Goal: Task Accomplishment & Management: Manage account settings

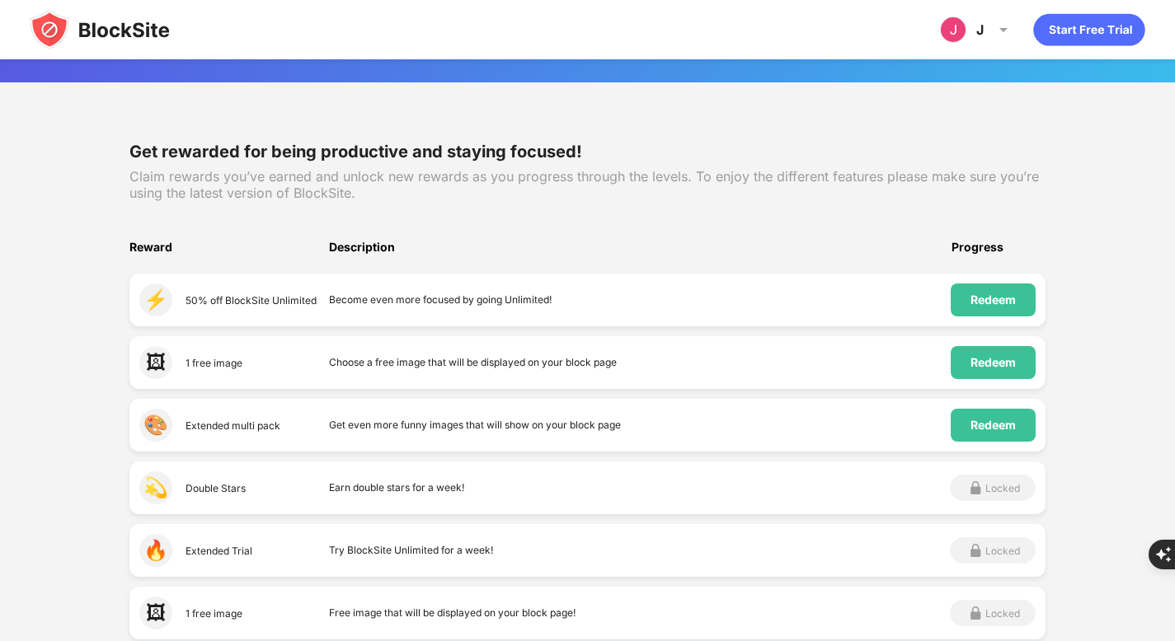
scroll to position [155, 0]
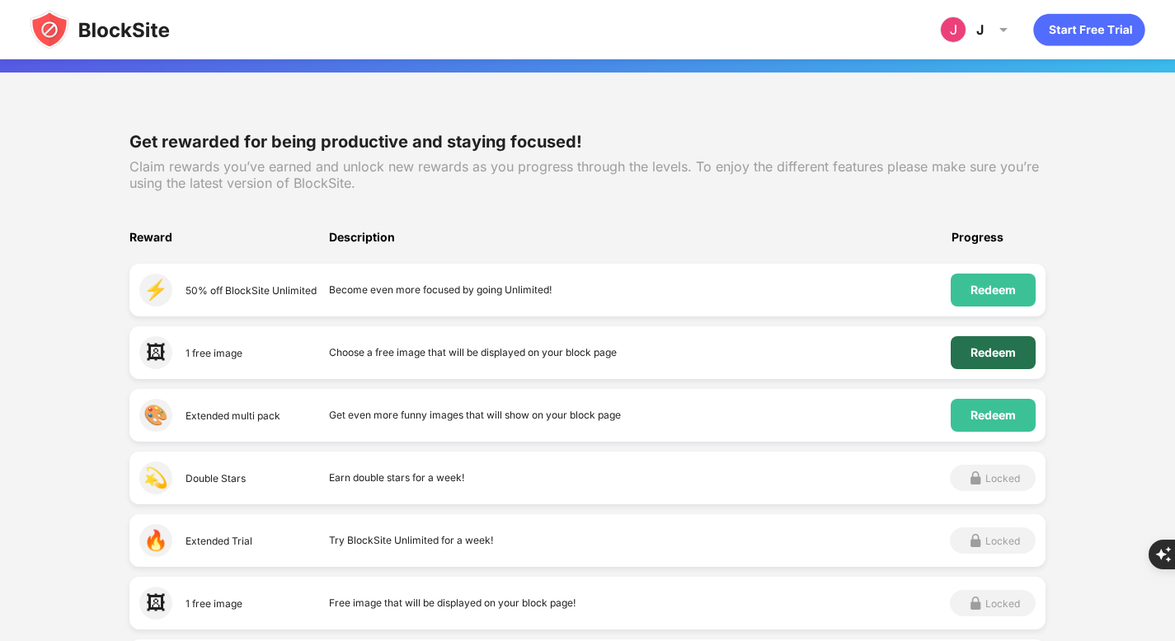
click at [958, 354] on div "Redeem" at bounding box center [992, 352] width 85 height 33
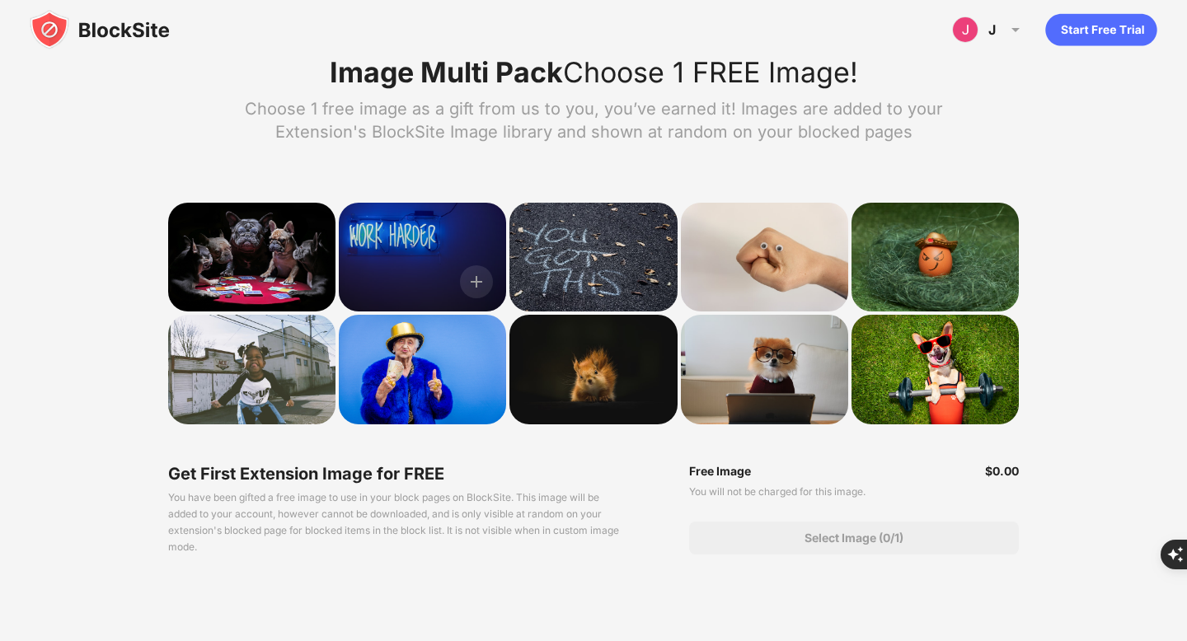
click at [461, 228] on div at bounding box center [422, 257] width 167 height 109
click at [480, 291] on img at bounding box center [476, 281] width 33 height 33
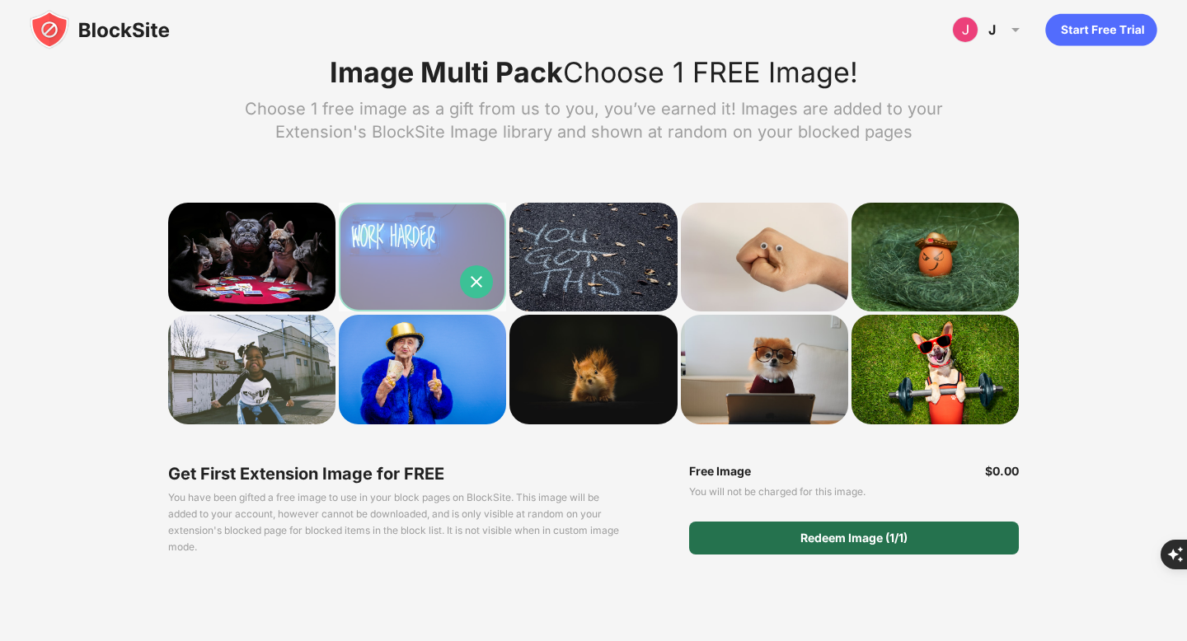
click at [851, 553] on div "Redeem Image (1/1)" at bounding box center [854, 538] width 330 height 33
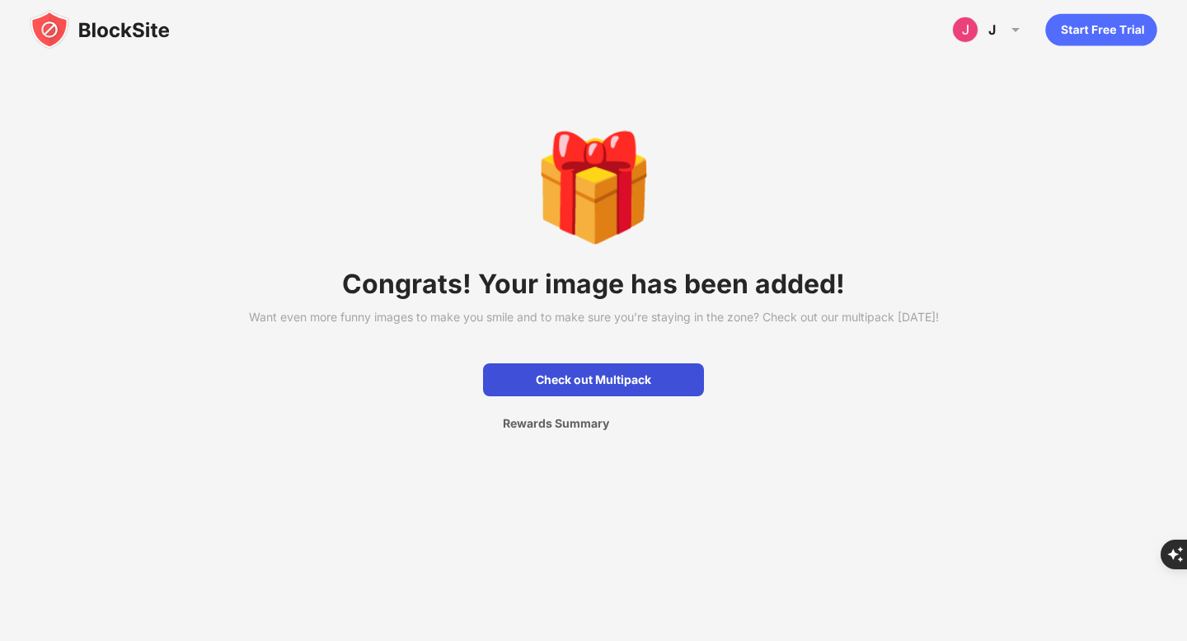
click at [613, 397] on div "Check out Multipack" at bounding box center [593, 380] width 221 height 33
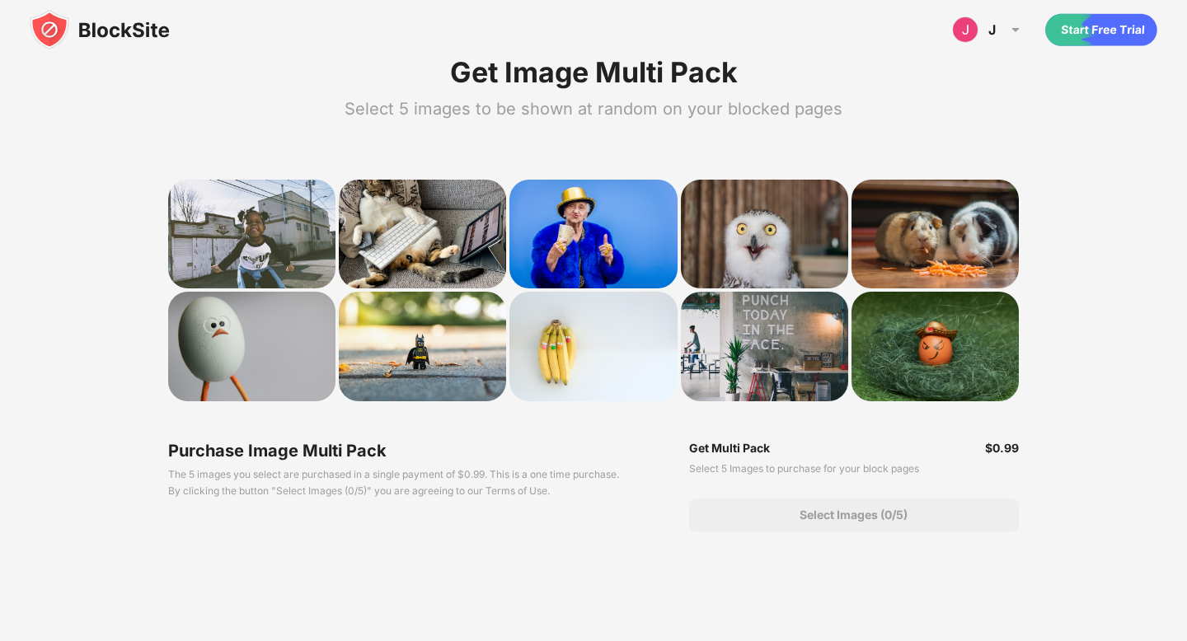
click at [127, 19] on img at bounding box center [100, 30] width 140 height 40
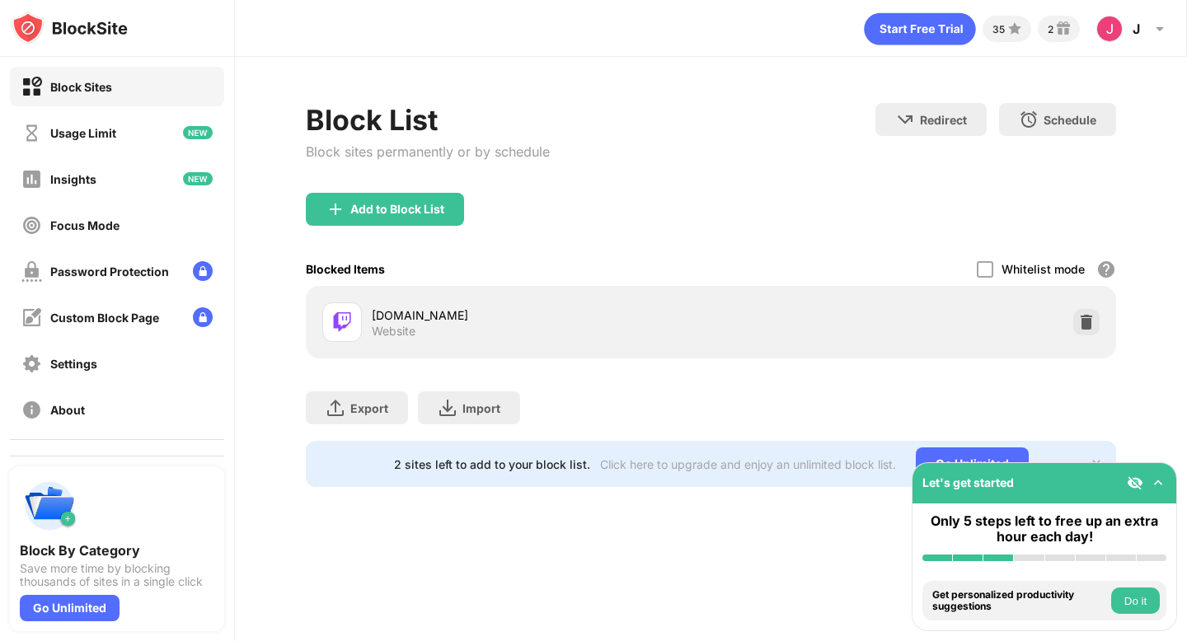
scroll to position [44, 0]
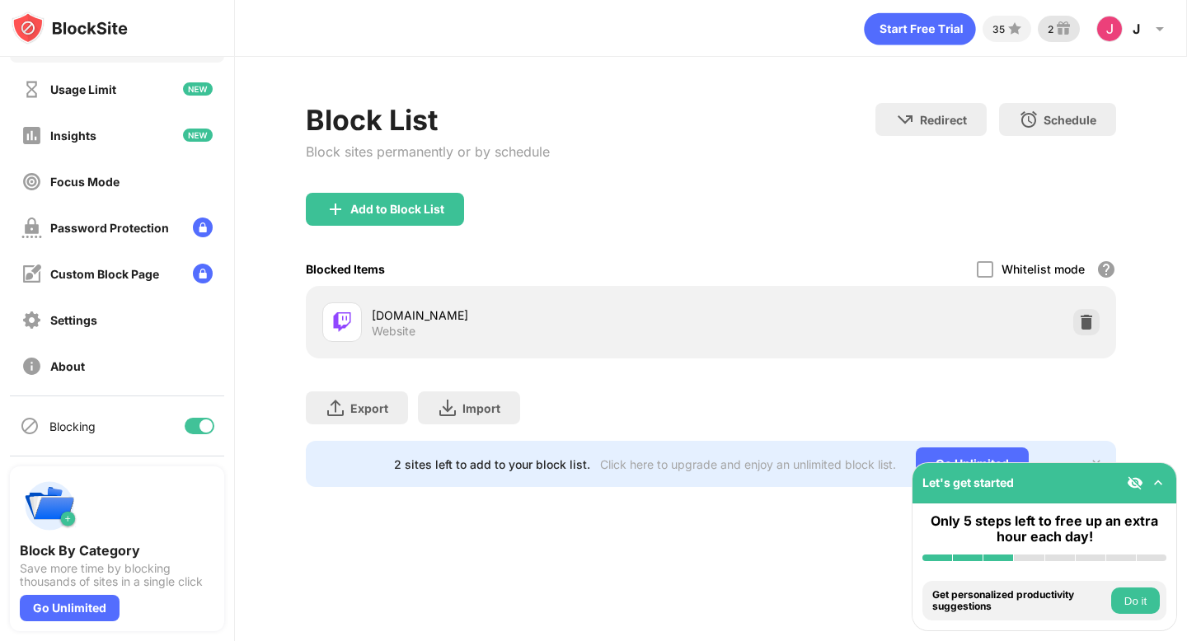
click at [1049, 27] on div "2" at bounding box center [1051, 29] width 6 height 12
click at [1157, 478] on img at bounding box center [1158, 483] width 16 height 16
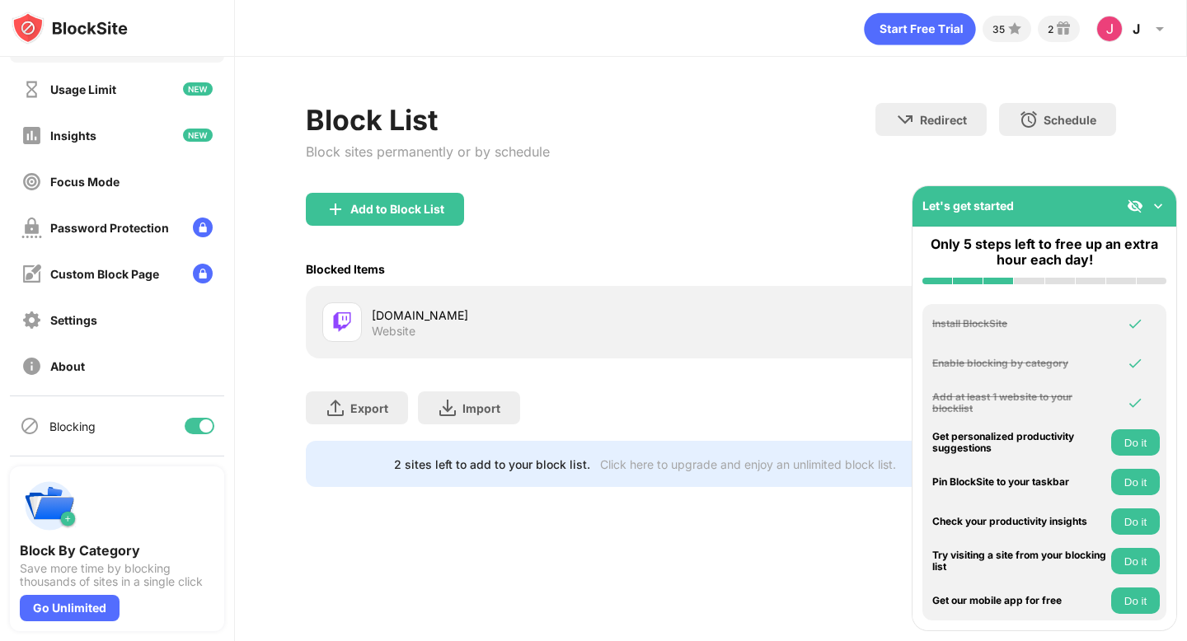
click at [1162, 204] on img at bounding box center [1158, 206] width 16 height 16
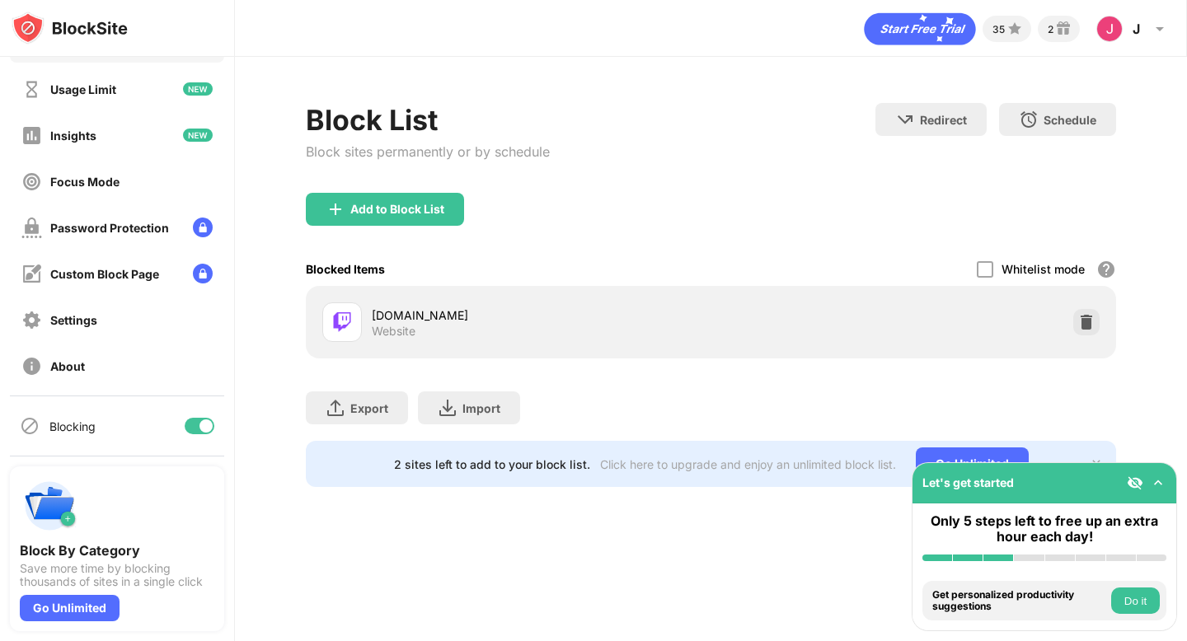
click at [1162, 480] on img at bounding box center [1158, 483] width 16 height 16
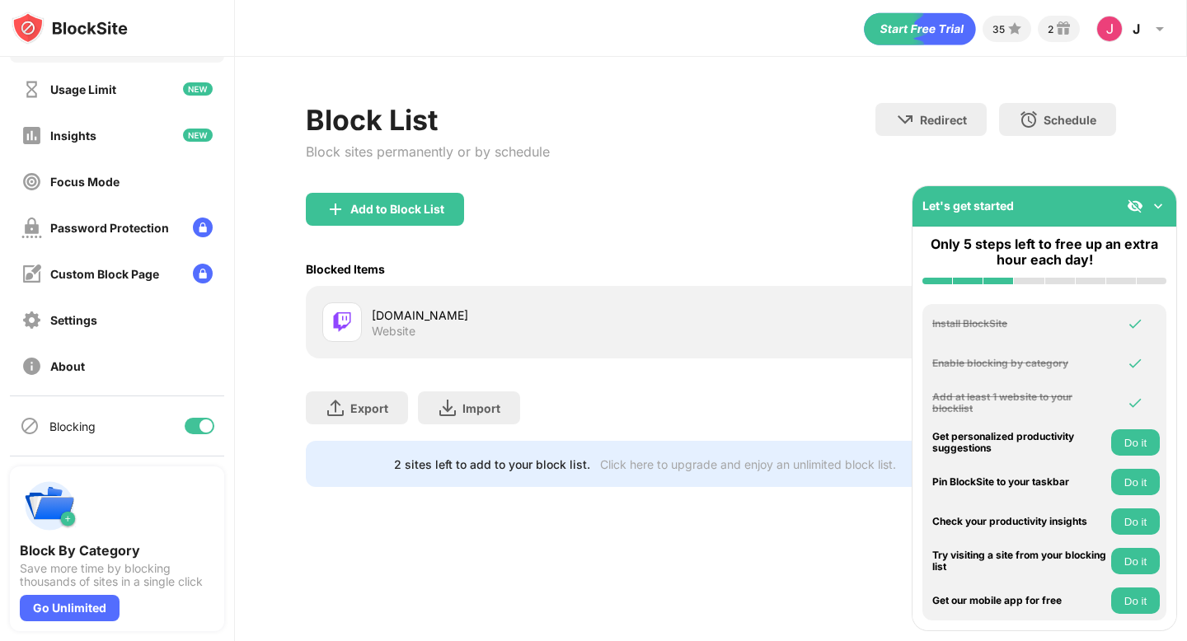
click at [1159, 206] on img at bounding box center [1158, 206] width 16 height 16
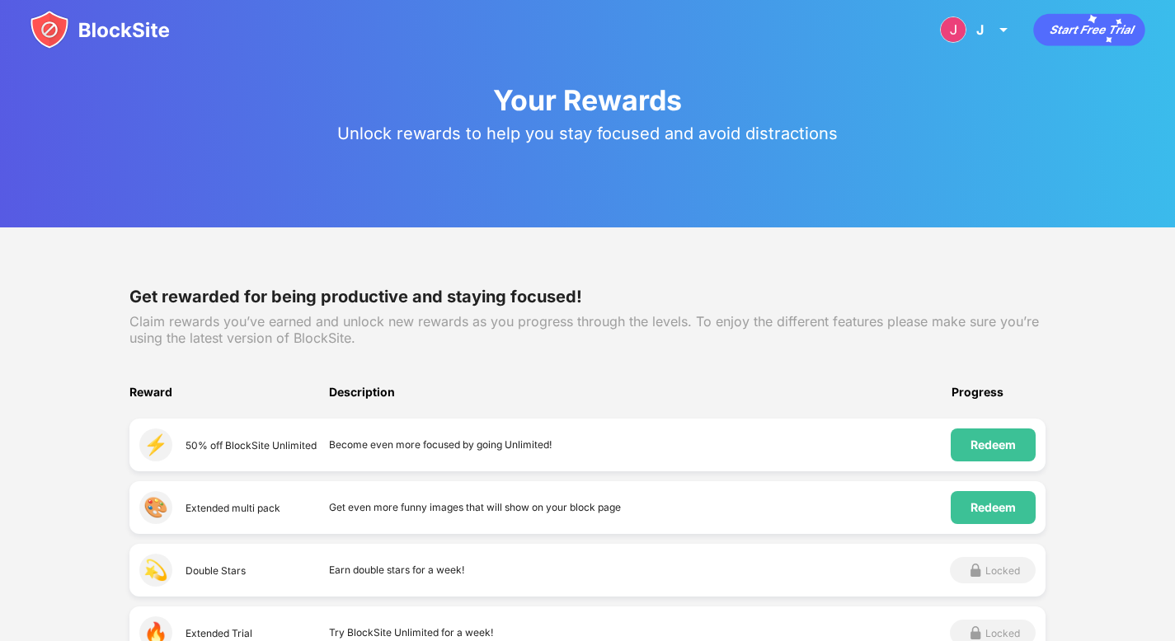
scroll to position [140, 0]
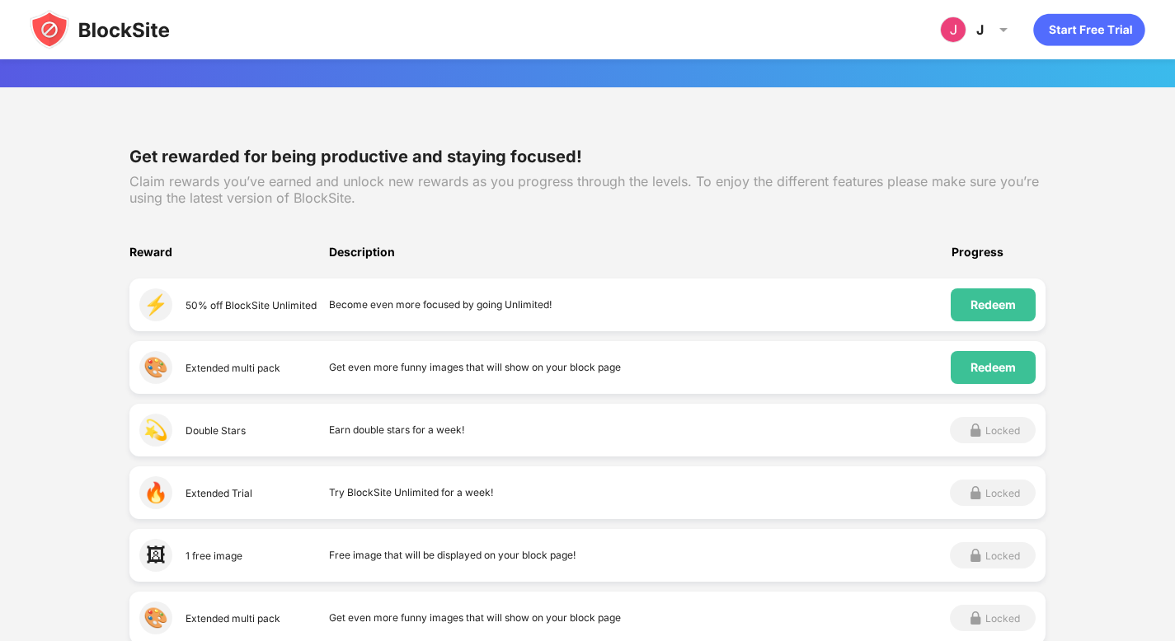
click at [48, 35] on img at bounding box center [100, 30] width 140 height 40
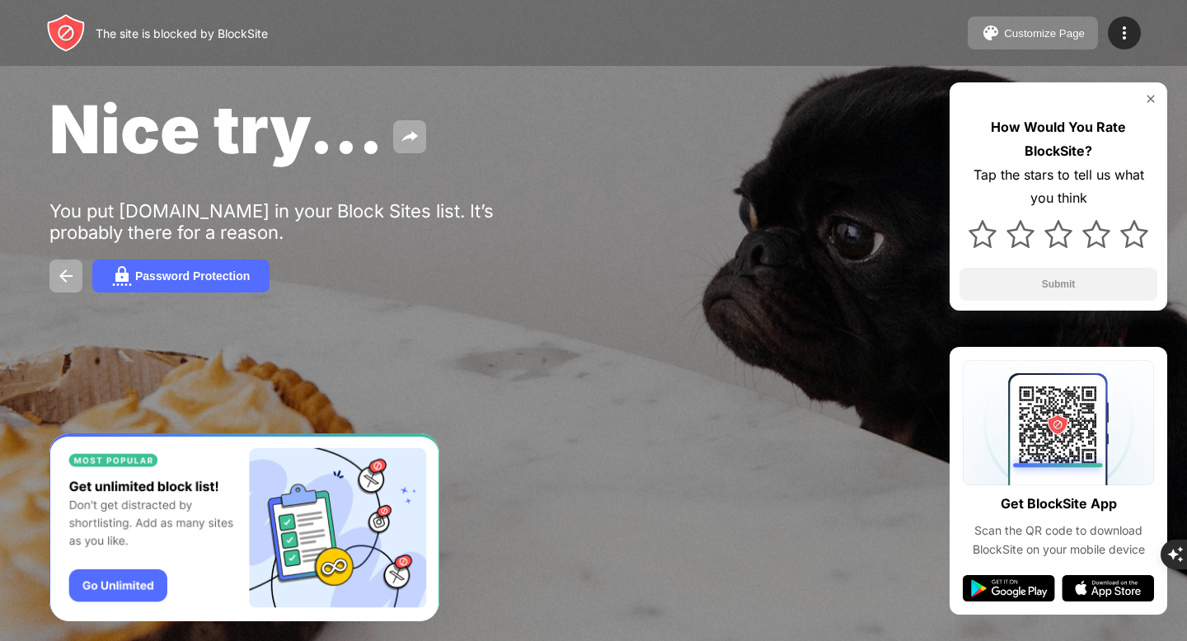
click at [979, 20] on button "Customize Page" at bounding box center [1033, 32] width 130 height 33
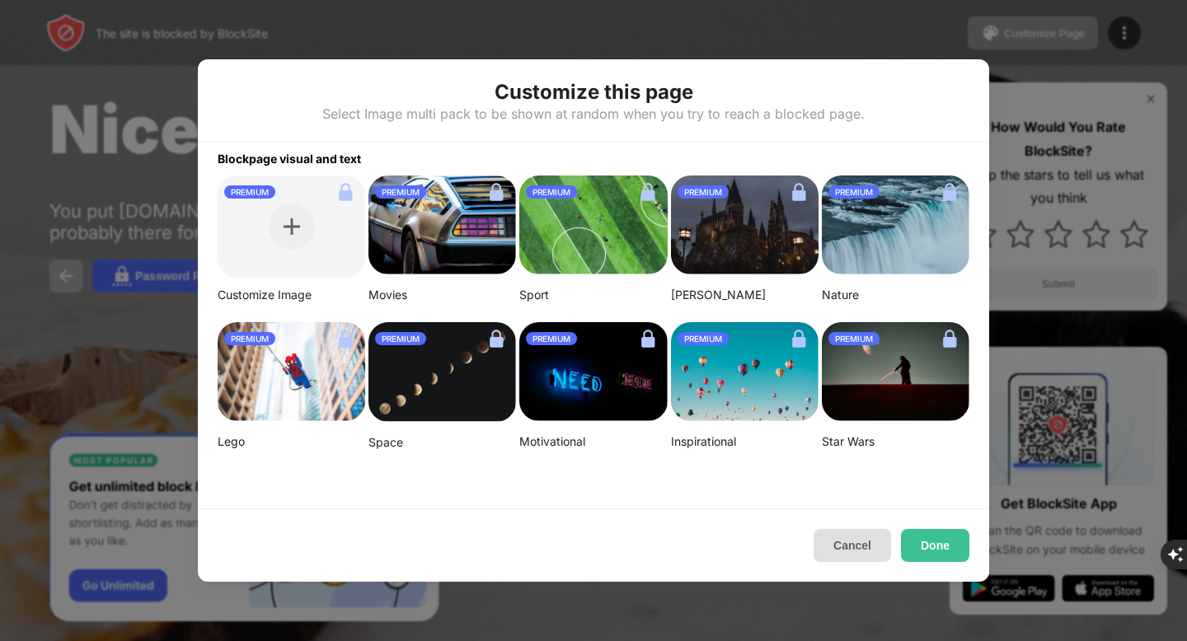
click at [862, 529] on button "Cancel" at bounding box center [852, 545] width 77 height 33
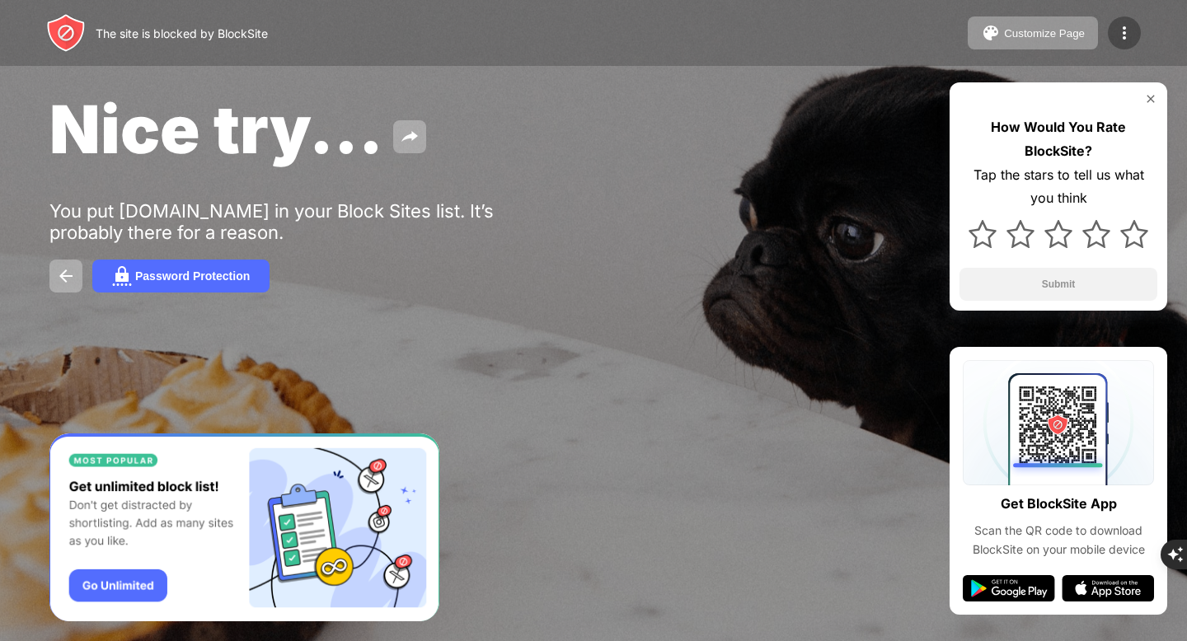
click at [1130, 35] on img at bounding box center [1125, 33] width 20 height 20
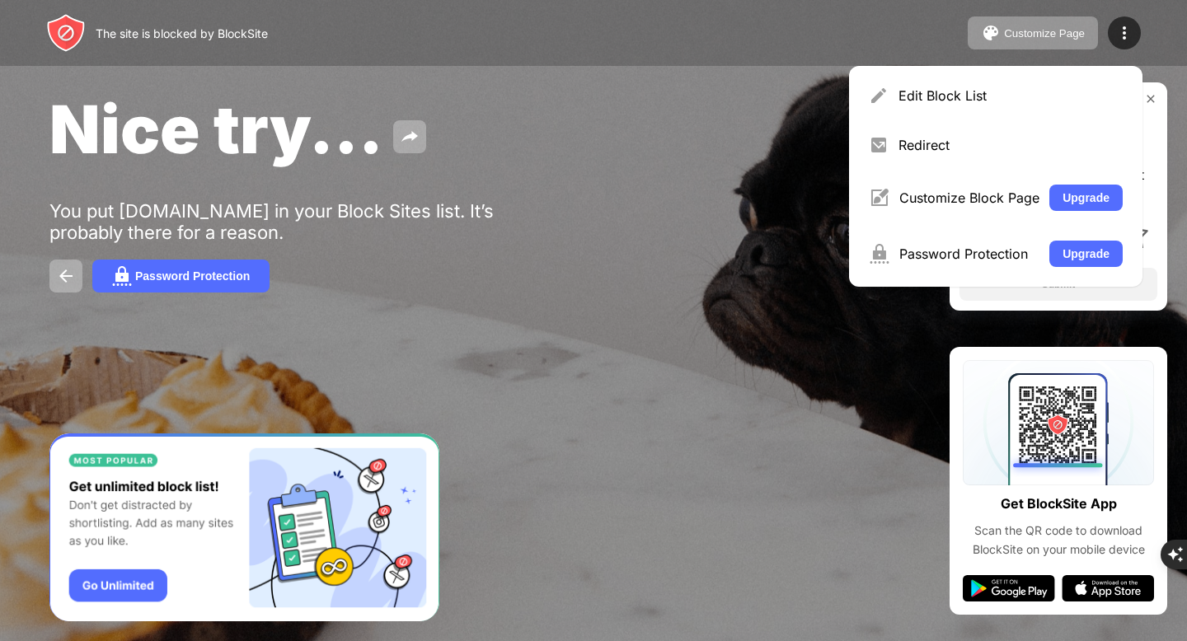
click at [594, 138] on div "Nice try..." at bounding box center [484, 129] width 871 height 80
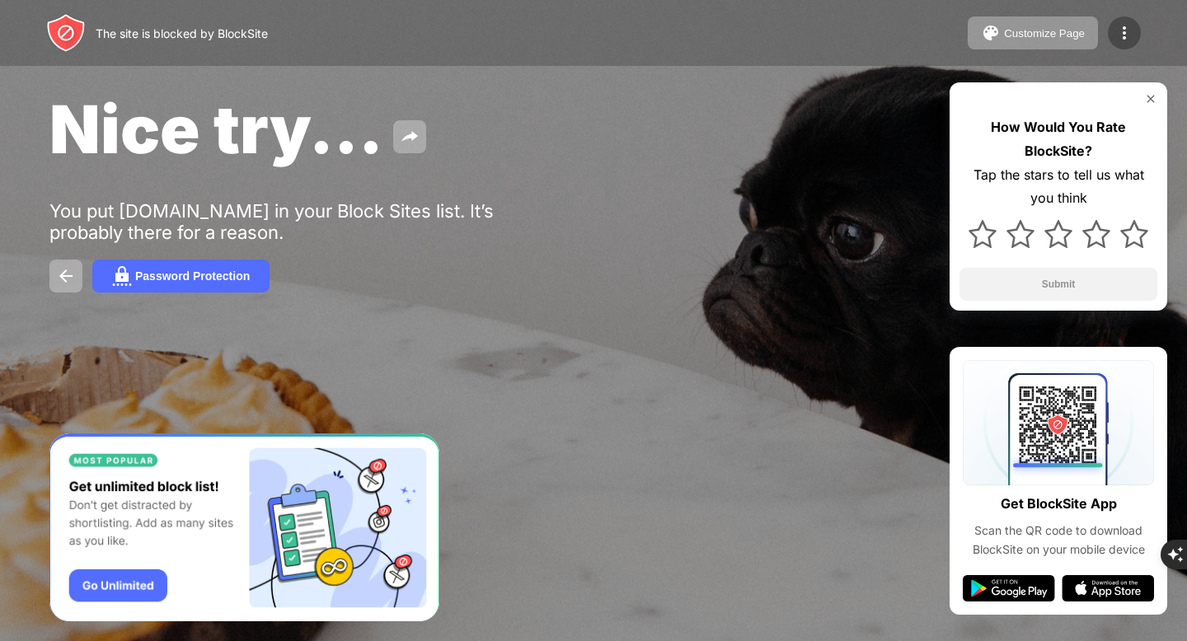
click at [1125, 23] on img at bounding box center [1125, 33] width 20 height 20
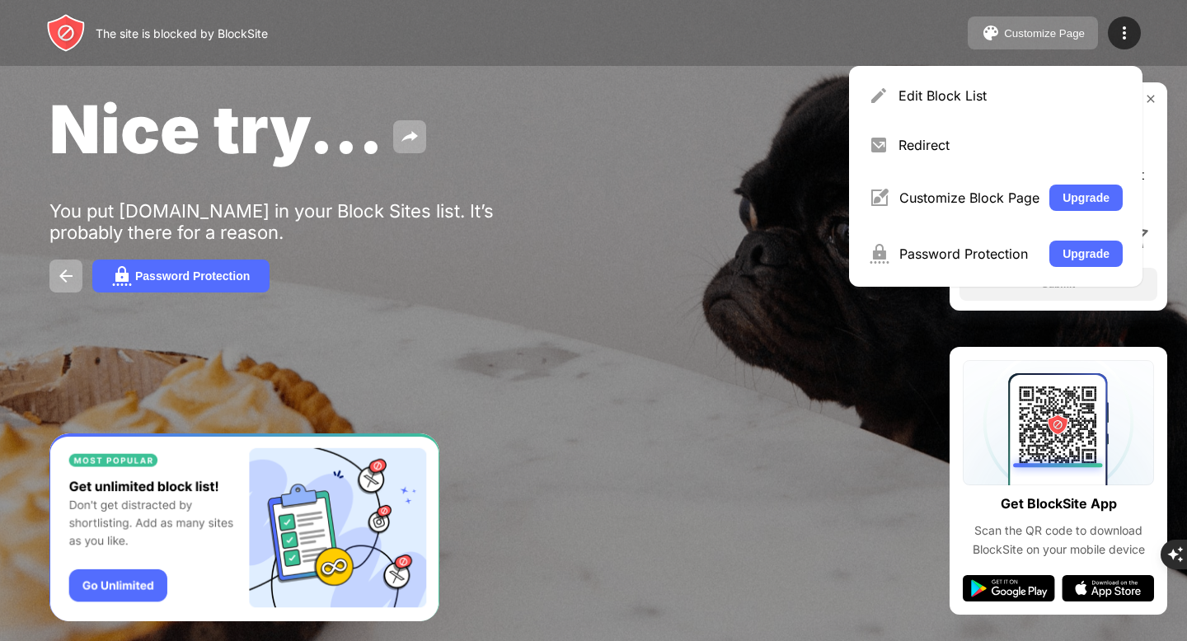
click at [1041, 26] on button "Customize Page" at bounding box center [1033, 32] width 130 height 33
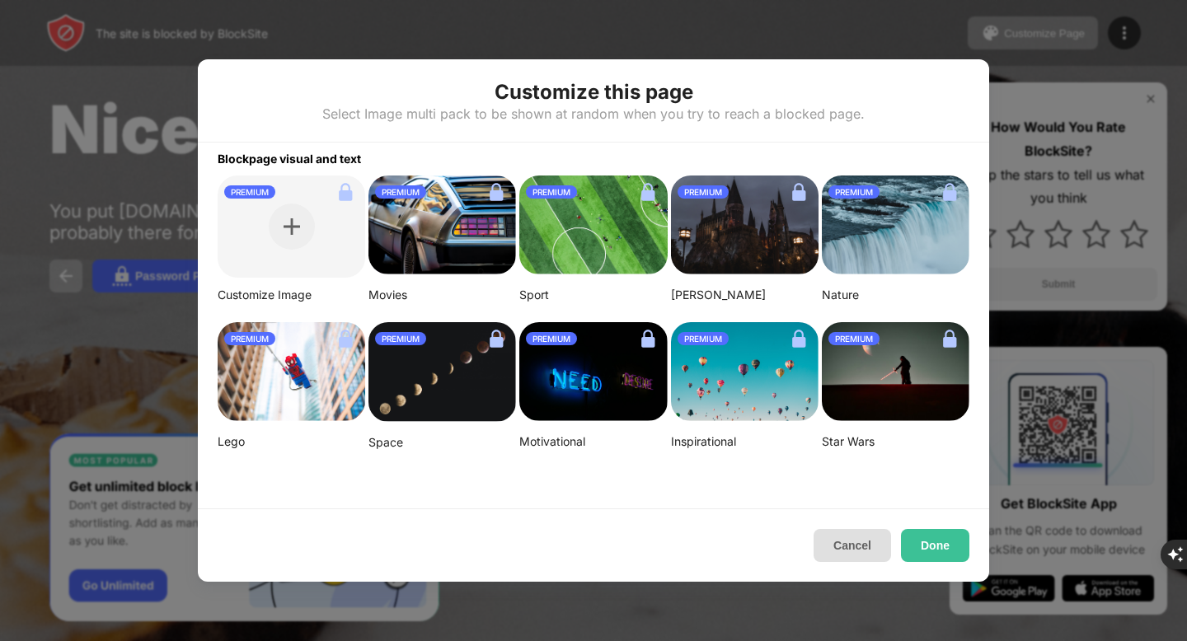
click at [863, 529] on button "Cancel" at bounding box center [852, 545] width 77 height 33
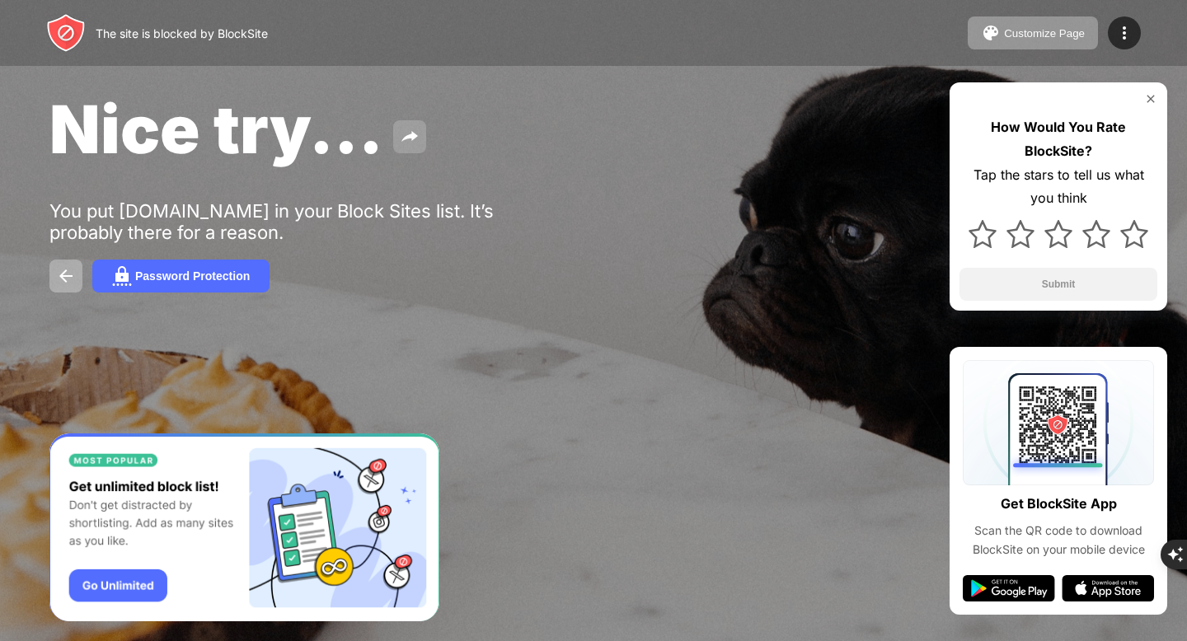
click at [408, 135] on img at bounding box center [410, 137] width 20 height 20
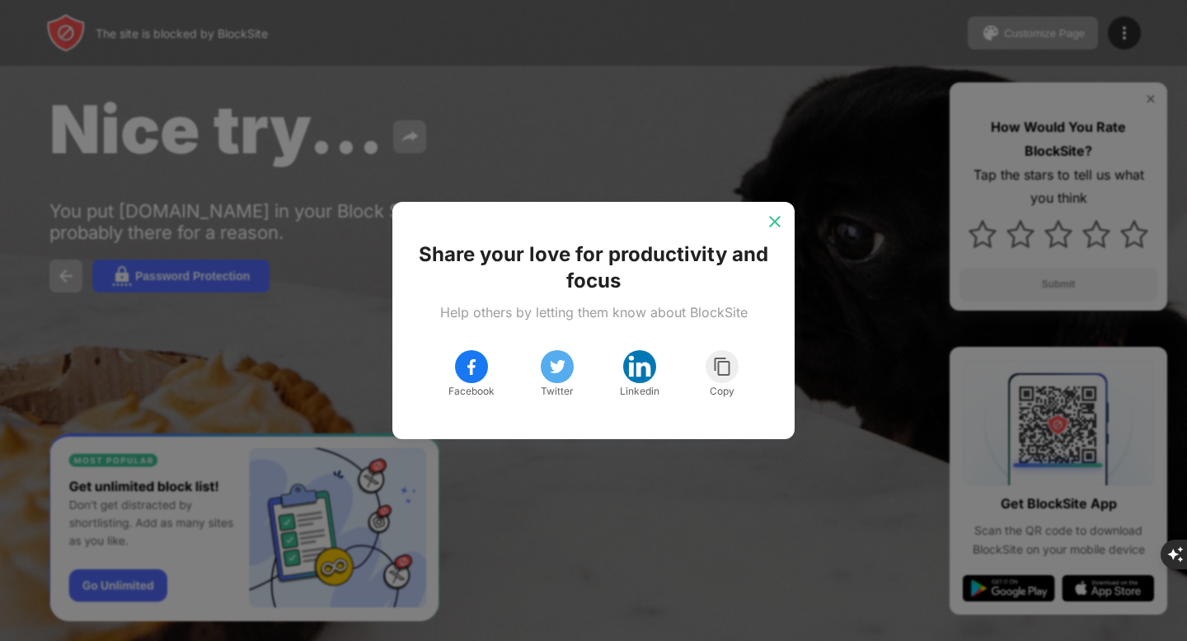
click at [774, 215] on img at bounding box center [775, 222] width 16 height 16
